Goal: Complete application form

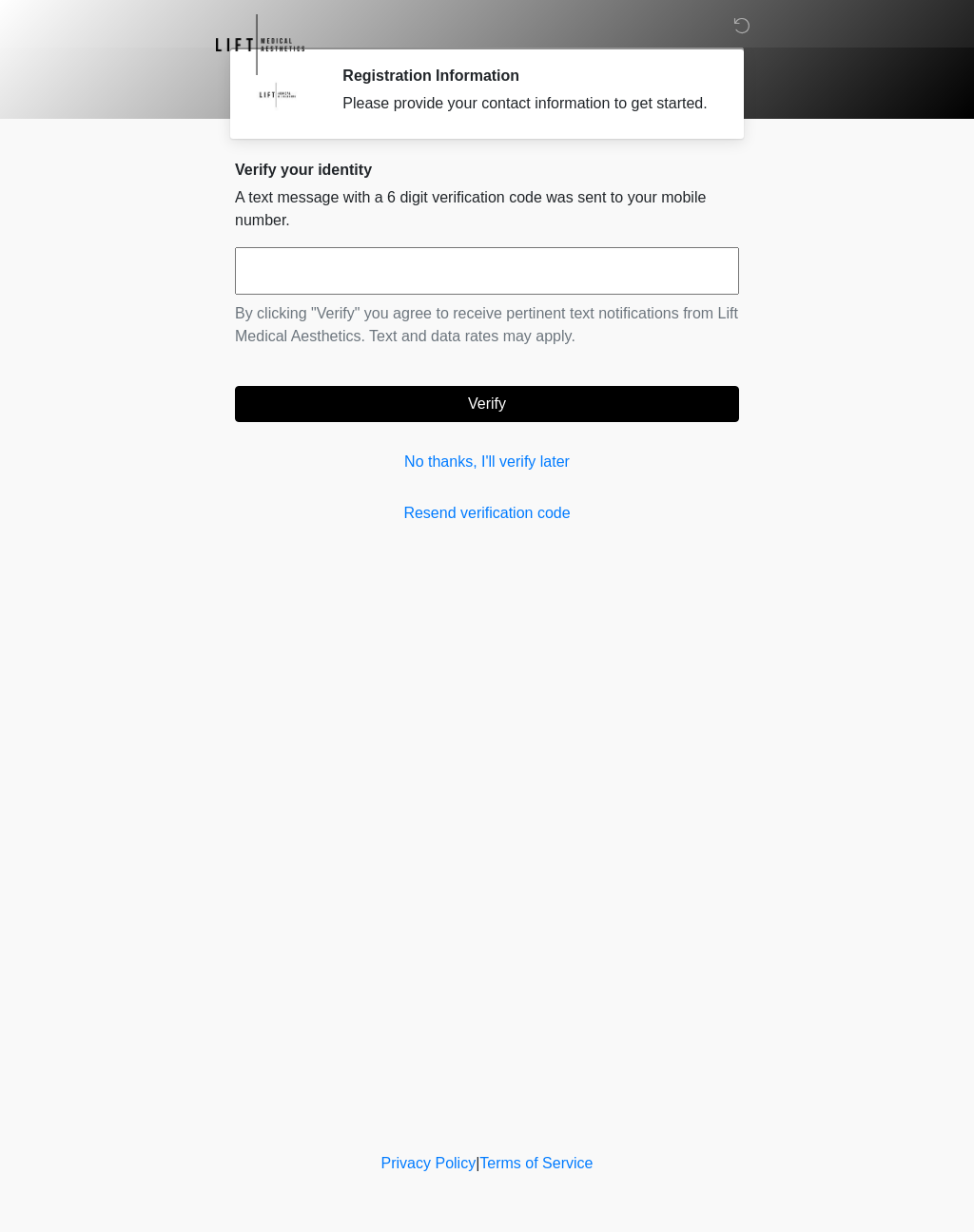
click at [461, 294] on input "text" at bounding box center [486, 271] width 504 height 48
type input "******"
click at [558, 422] on button "Verify" at bounding box center [486, 404] width 504 height 36
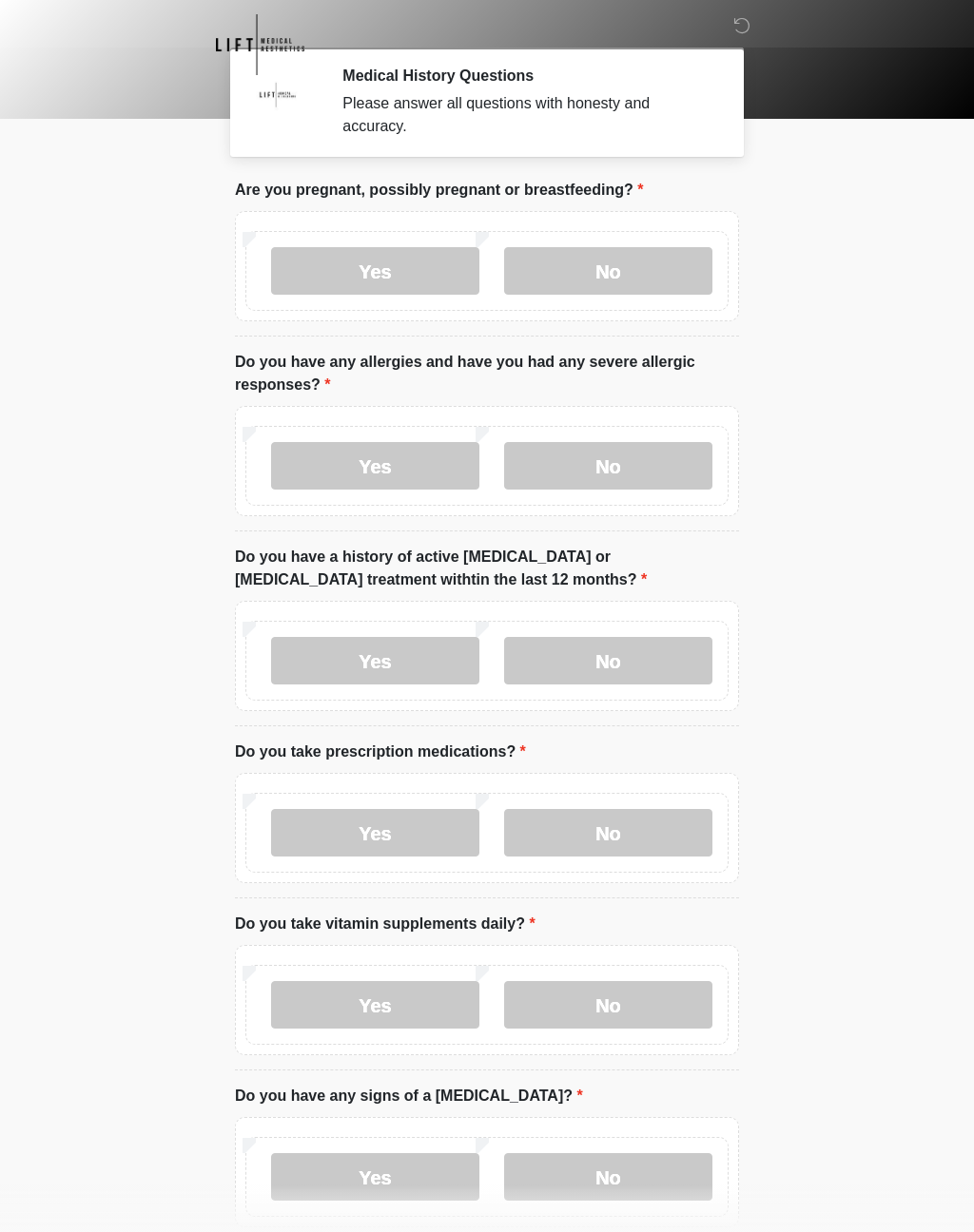
click at [625, 273] on label "No" at bounding box center [608, 271] width 209 height 48
click at [620, 475] on label "No" at bounding box center [608, 466] width 209 height 48
click at [615, 666] on label "No" at bounding box center [608, 661] width 209 height 48
click at [594, 836] on label "No" at bounding box center [608, 833] width 209 height 48
click at [605, 1020] on label "No" at bounding box center [608, 1005] width 209 height 48
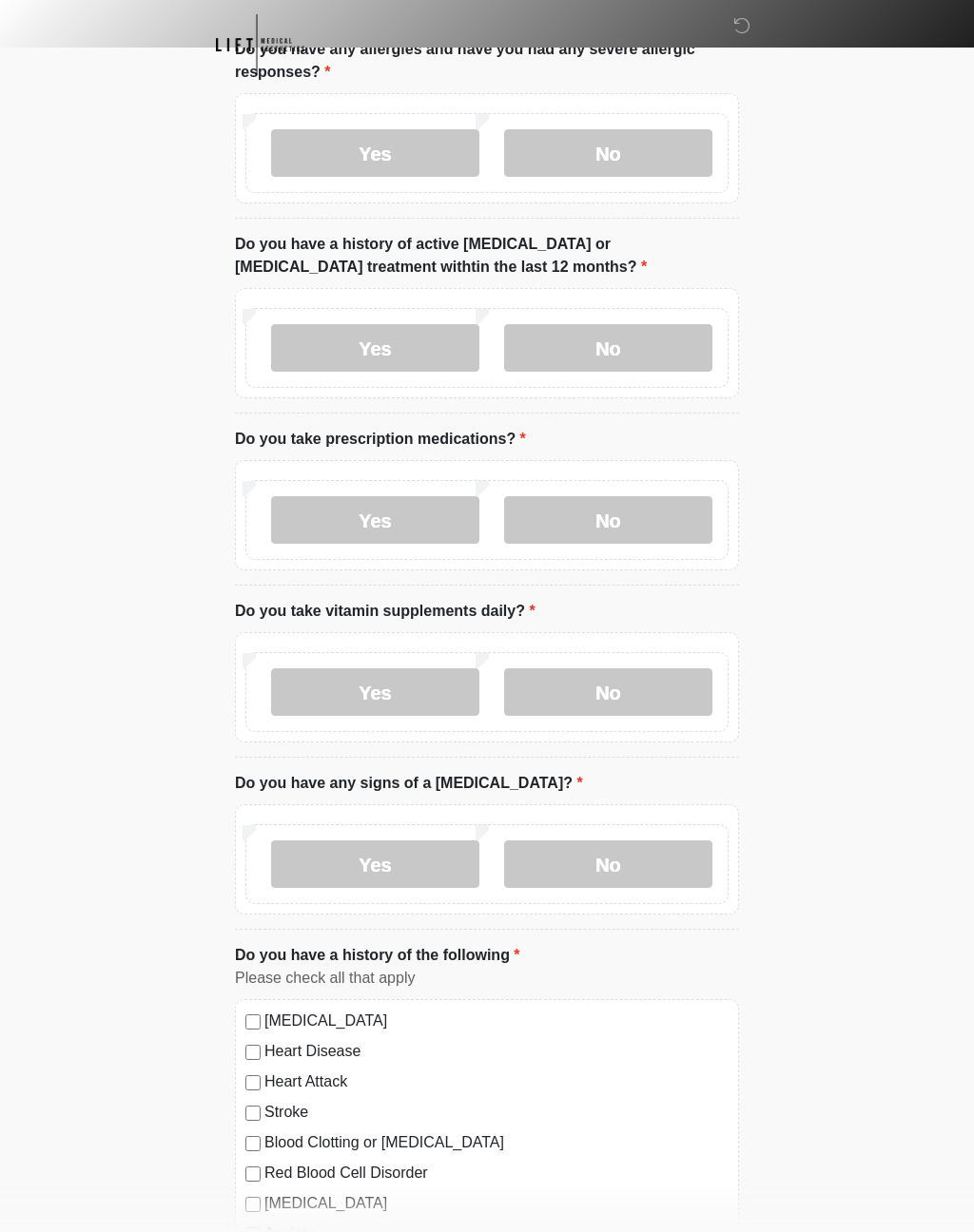
click at [639, 866] on label "No" at bounding box center [608, 864] width 209 height 48
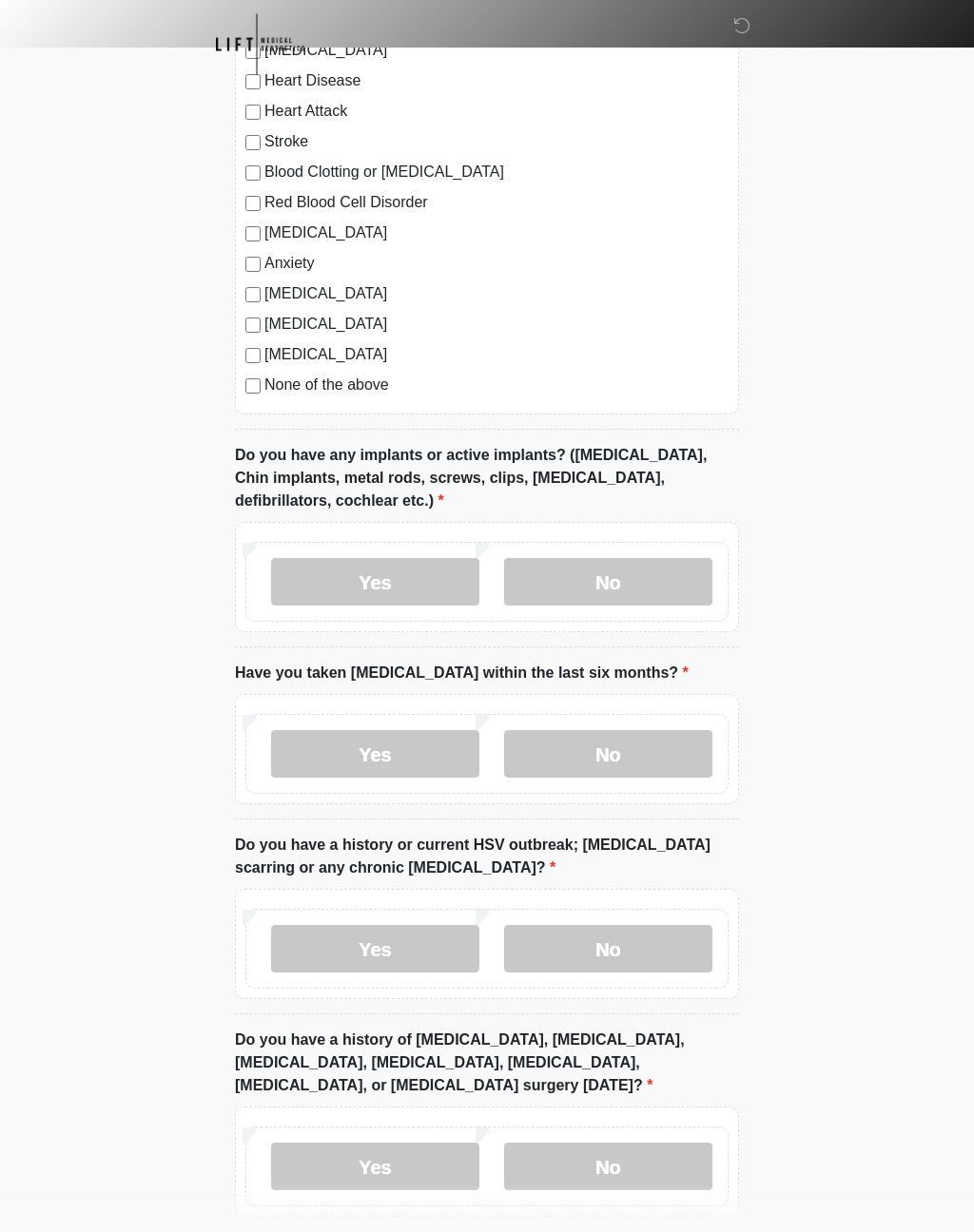
scroll to position [1287, 0]
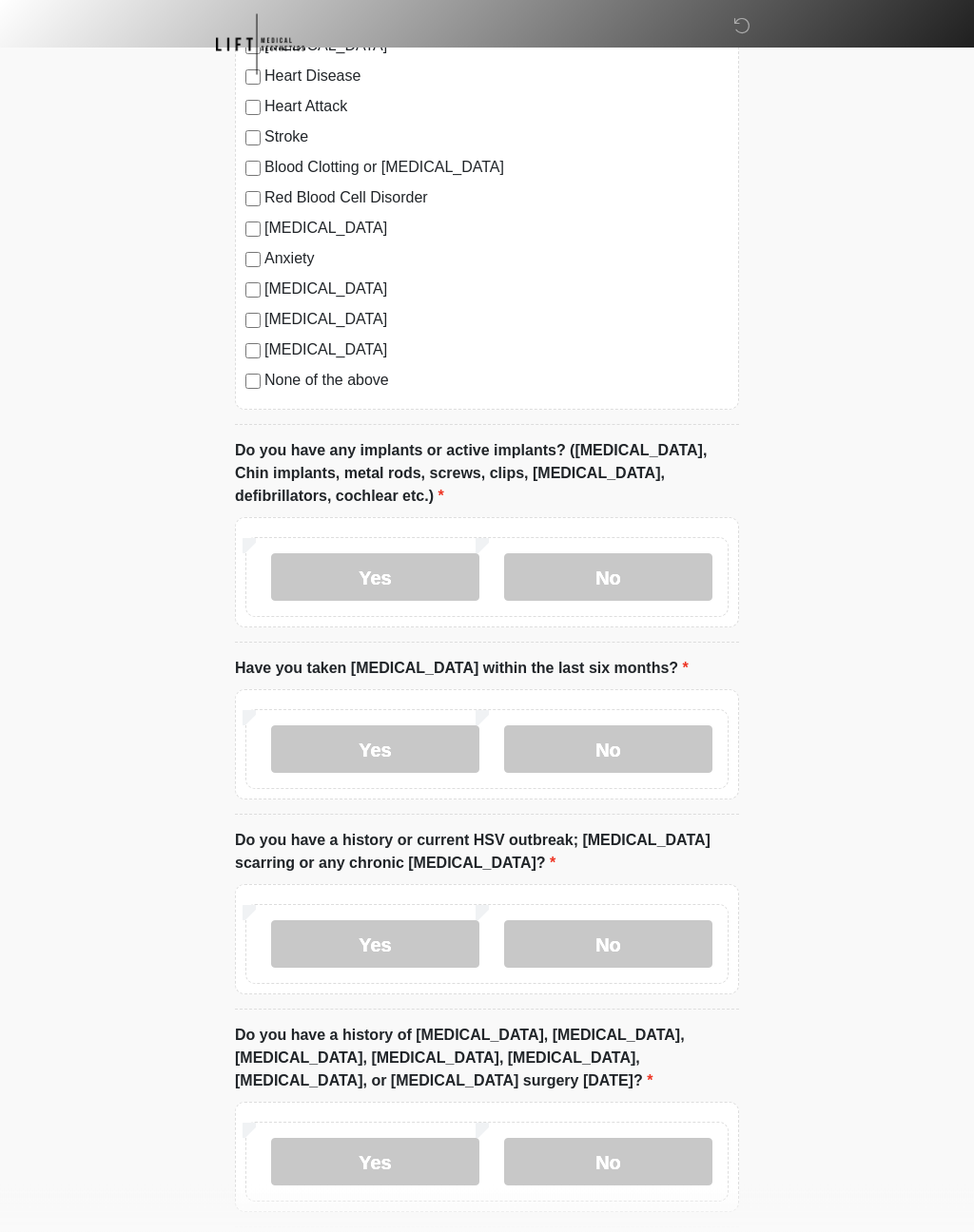
click at [420, 588] on label "Yes" at bounding box center [375, 578] width 209 height 48
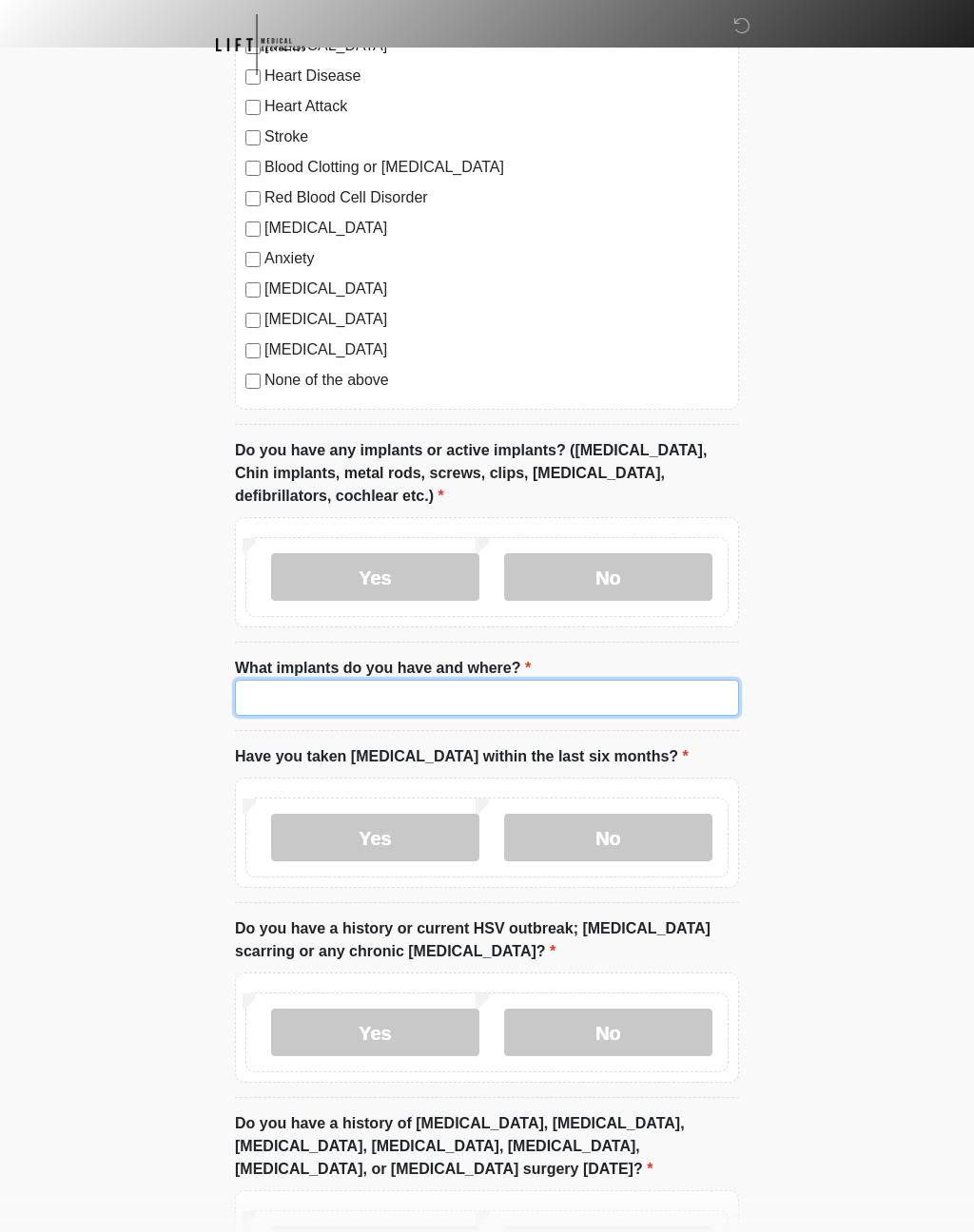
click at [502, 701] on input "What implants do you have and where?" at bounding box center [486, 697] width 504 height 36
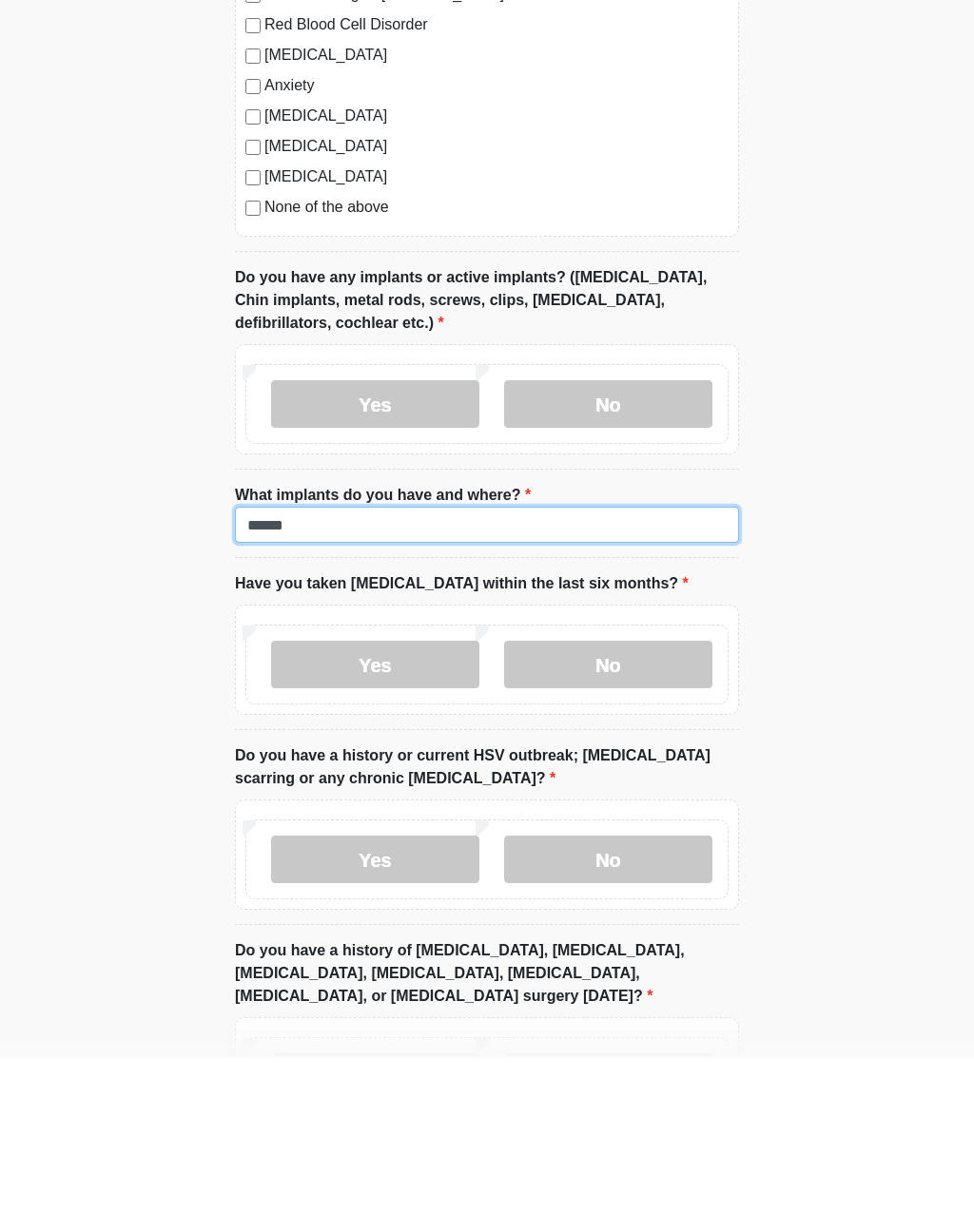
type input "******"
click at [641, 815] on label "No" at bounding box center [608, 838] width 209 height 48
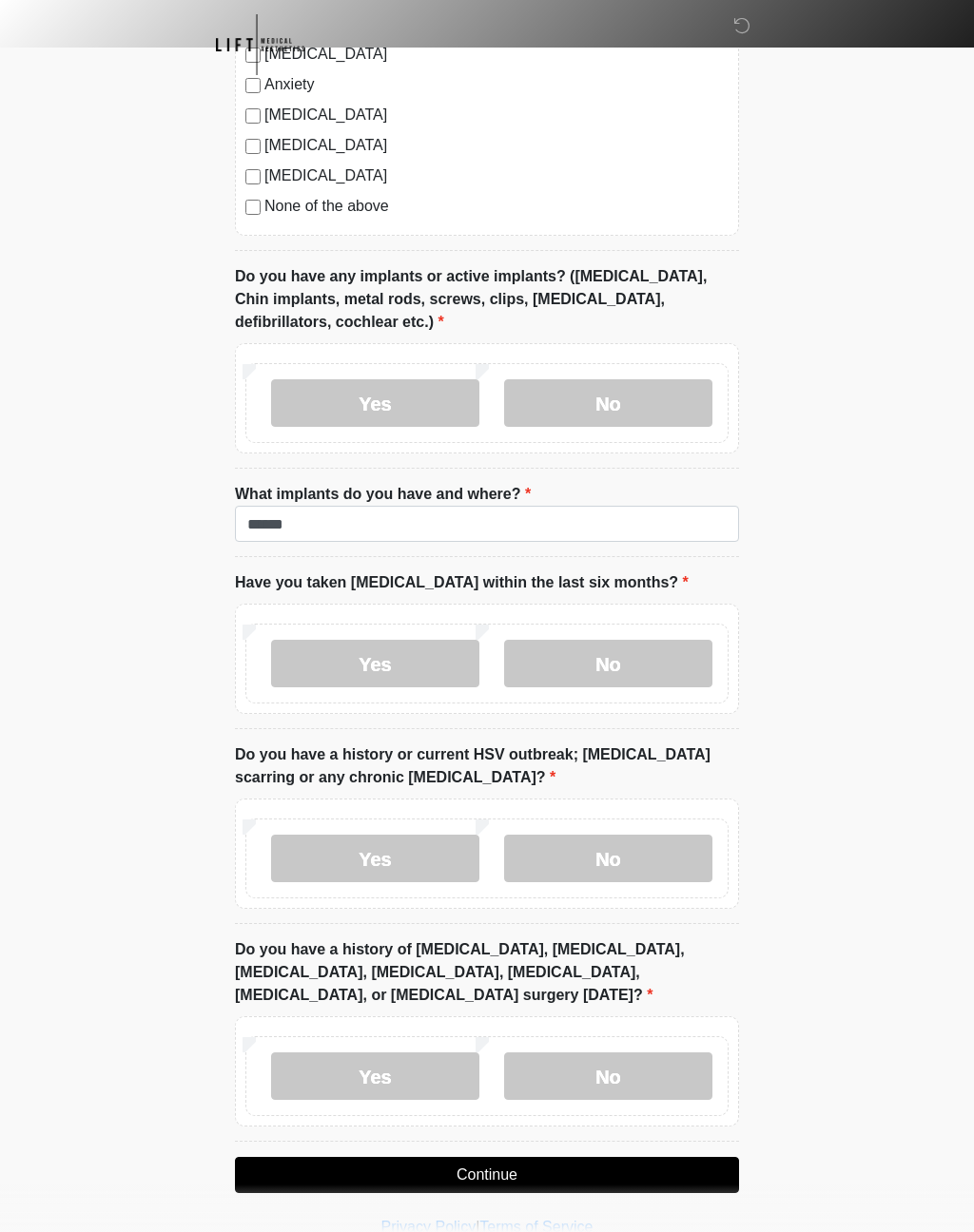
click at [613, 859] on label "No" at bounding box center [608, 858] width 209 height 48
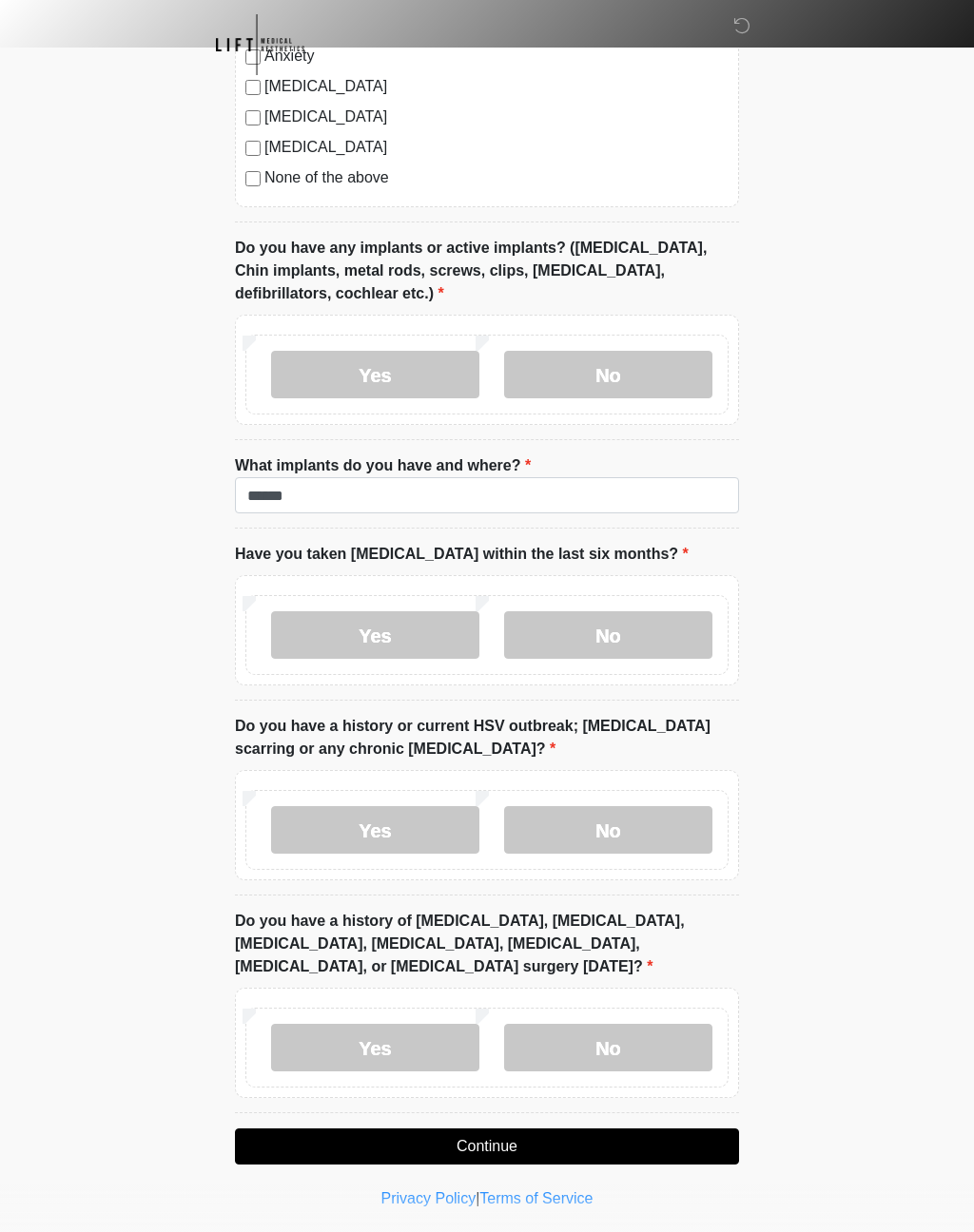
click at [612, 1048] on label "No" at bounding box center [608, 1048] width 209 height 48
click at [541, 1147] on button "Continue" at bounding box center [486, 1146] width 504 height 36
click at [494, 1155] on button "Continue" at bounding box center [486, 1146] width 504 height 36
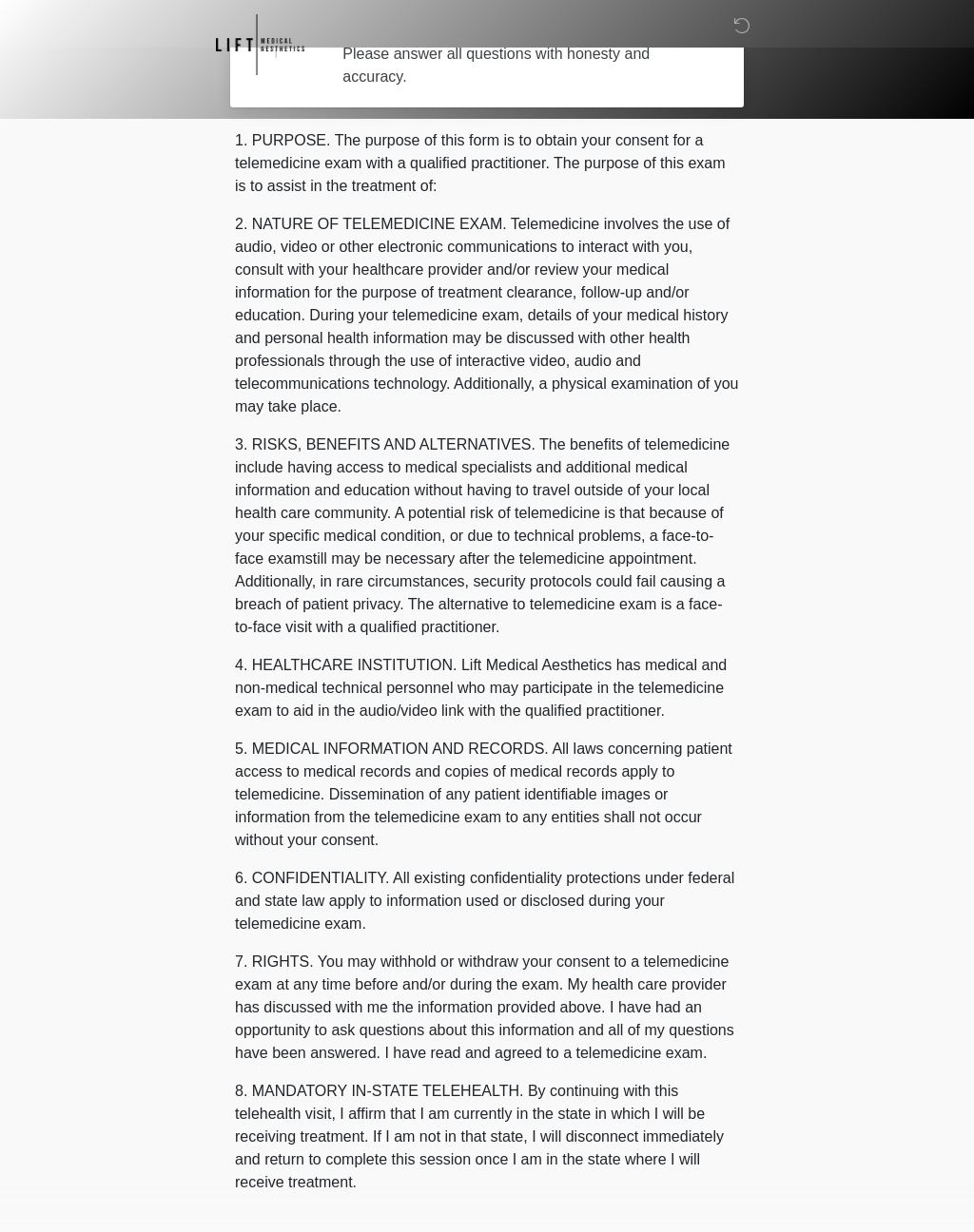
scroll to position [0, 0]
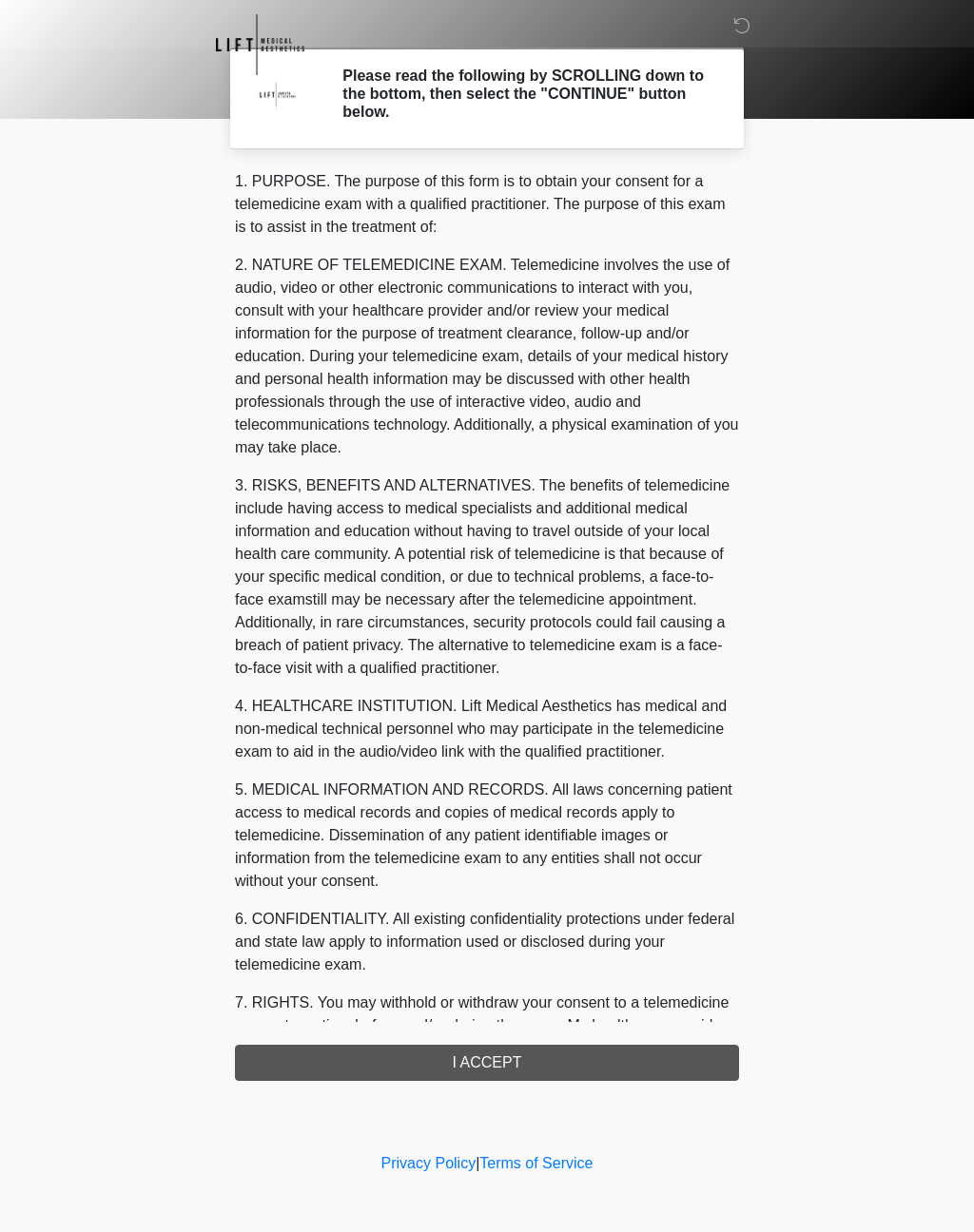
click at [507, 1070] on div "1. PURPOSE. The purpose of this form is to obtain your consent for a telemedici…" at bounding box center [486, 626] width 504 height 911
click at [508, 1063] on div "1. PURPOSE. The purpose of this form is to obtain your consent for a telemedici…" at bounding box center [486, 626] width 504 height 911
click at [497, 1068] on div "1. PURPOSE. The purpose of this form is to obtain your consent for a telemedici…" at bounding box center [486, 626] width 504 height 911
click at [482, 1060] on div "1. PURPOSE. The purpose of this form is to obtain your consent for a telemedici…" at bounding box center [486, 626] width 504 height 911
click at [527, 1065] on div "1. PURPOSE. The purpose of this form is to obtain your consent for a telemedici…" at bounding box center [486, 626] width 504 height 911
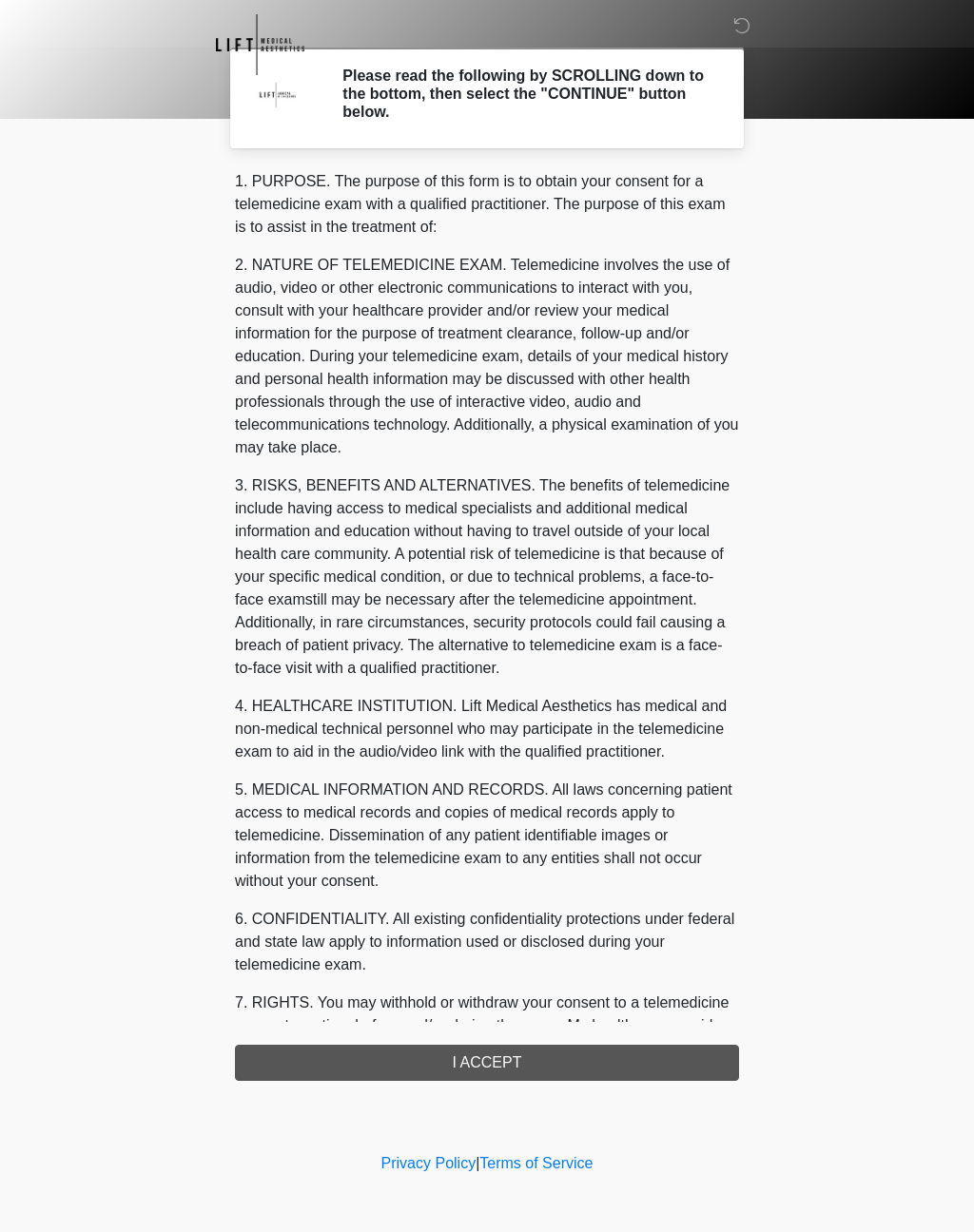
click at [530, 1069] on div "1. PURPOSE. The purpose of this form is to obtain your consent for a telemedici…" at bounding box center [486, 626] width 504 height 911
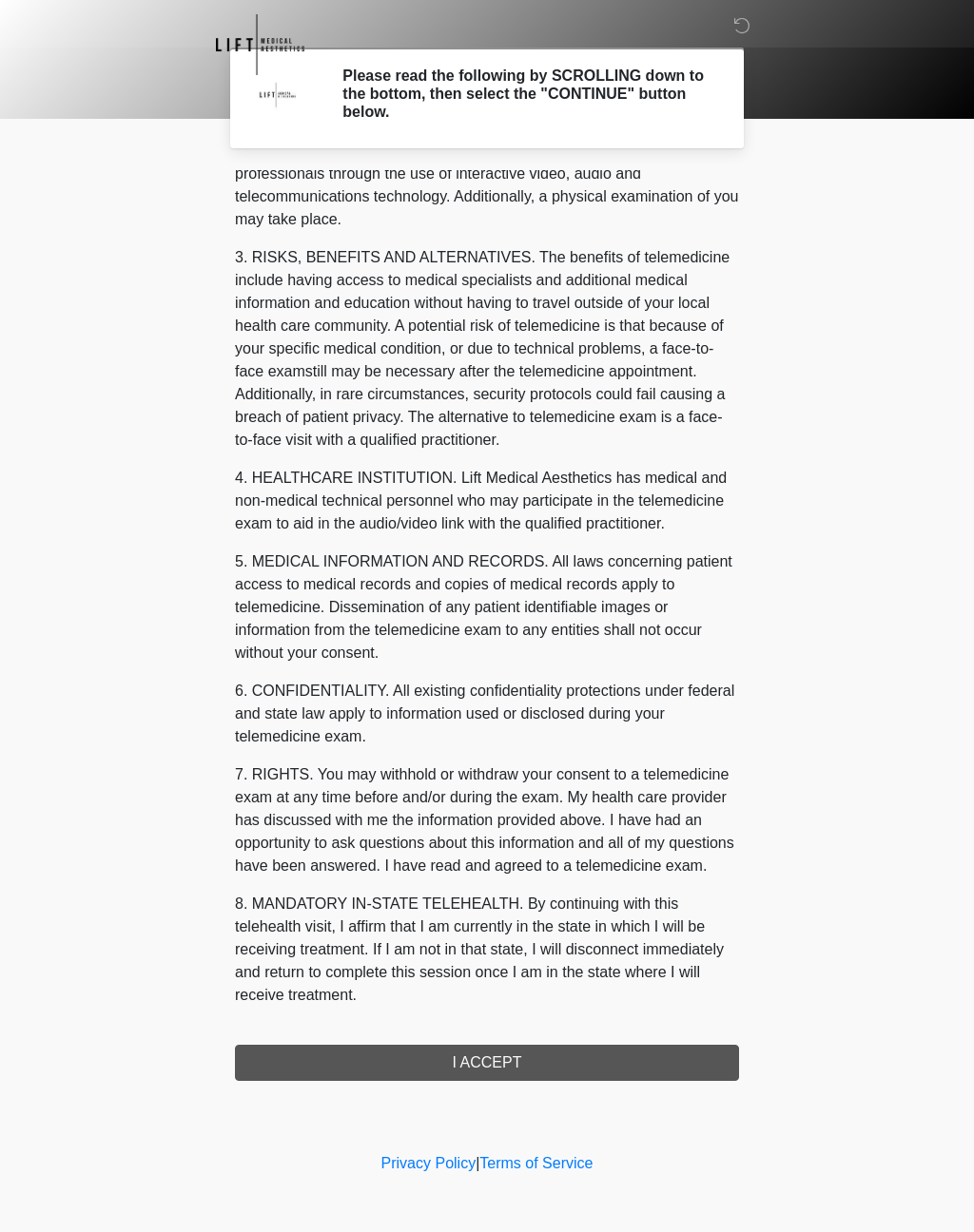
scroll to position [251, 0]
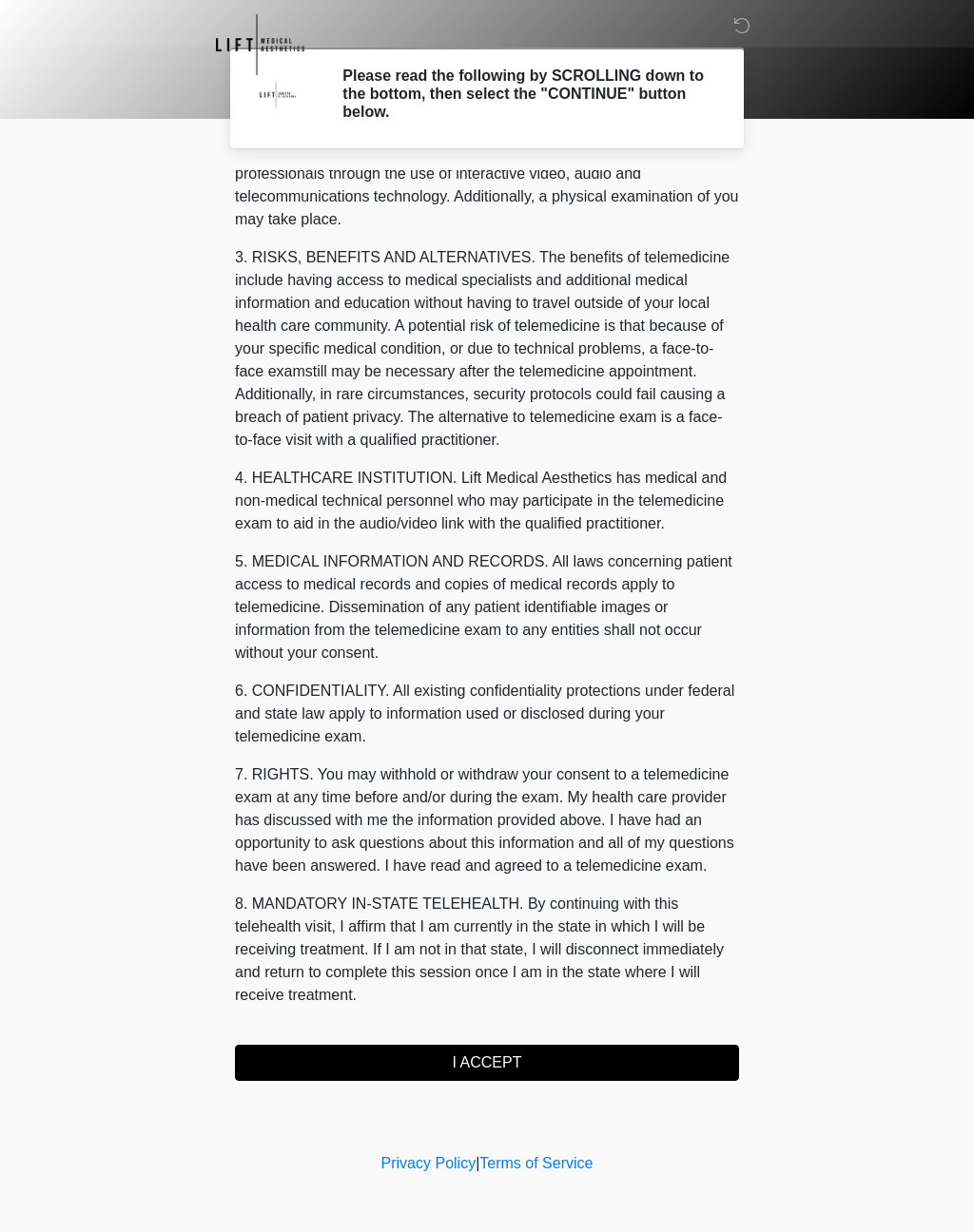
click at [534, 1060] on button "I ACCEPT" at bounding box center [486, 1063] width 504 height 36
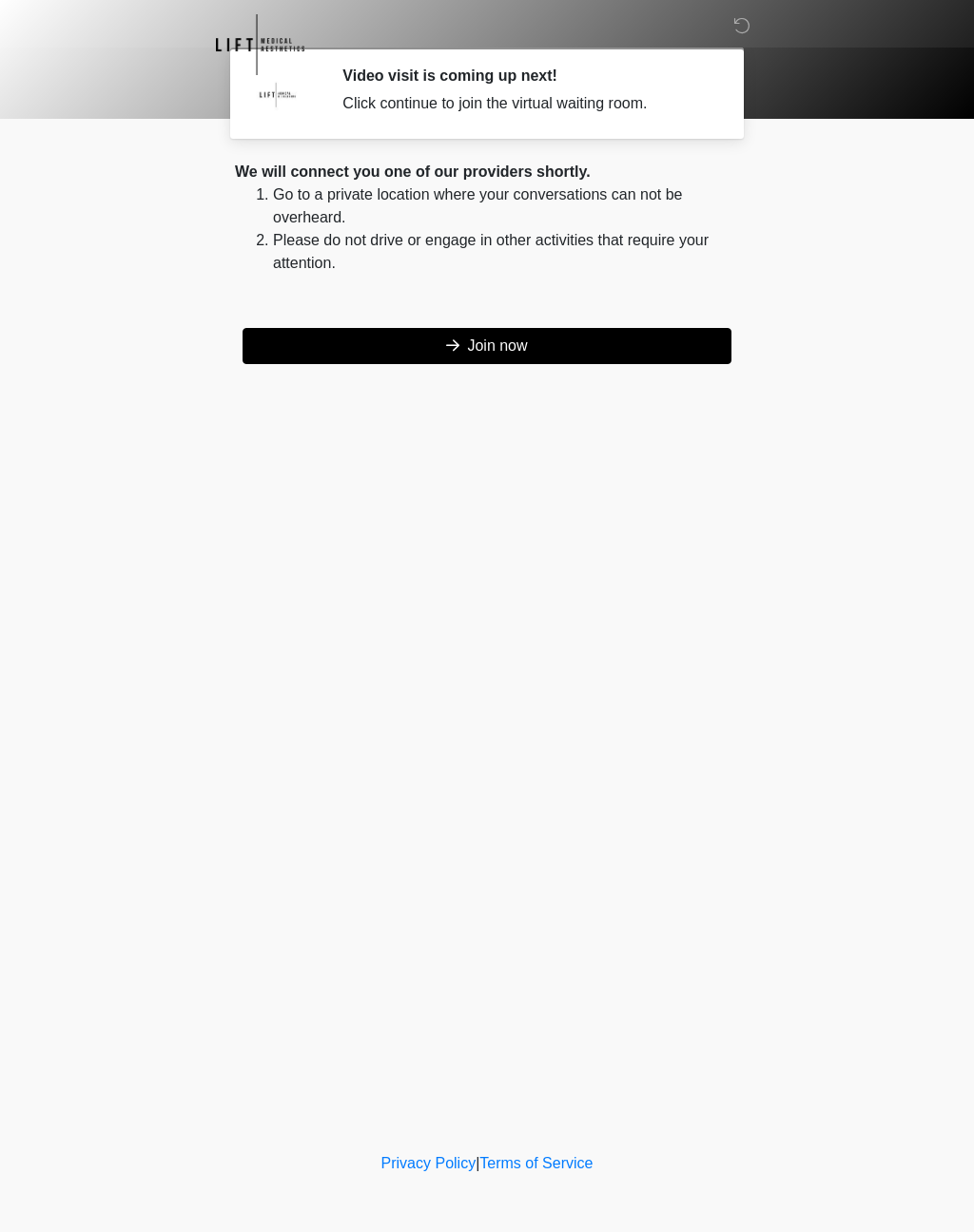
click at [549, 360] on button "Join now" at bounding box center [486, 346] width 489 height 36
